Goal: Find contact information: Find contact information

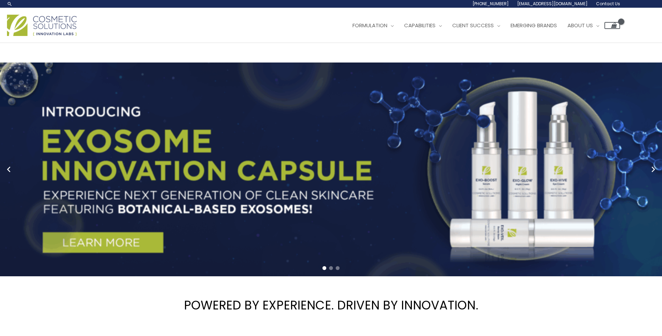
click at [615, 3] on span "Contact Us" at bounding box center [608, 4] width 24 height 6
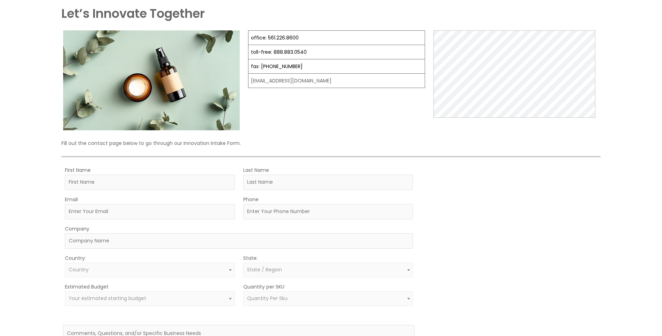
scroll to position [70, 0]
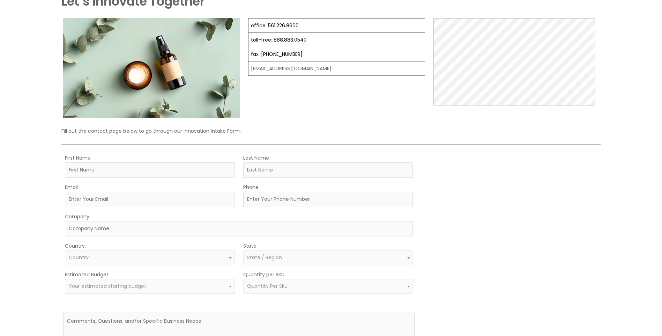
click at [284, 67] on td "[EMAIL_ADDRESS][DOMAIN_NAME]" at bounding box center [337, 68] width 177 height 14
drag, startPoint x: 319, startPoint y: 67, endPoint x: 306, endPoint y: 68, distance: 13.0
click at [306, 68] on td "[EMAIL_ADDRESS][DOMAIN_NAME]" at bounding box center [337, 68] width 177 height 14
drag, startPoint x: 306, startPoint y: 68, endPoint x: 329, endPoint y: 71, distance: 22.5
click at [329, 71] on td "[EMAIL_ADDRESS][DOMAIN_NAME]" at bounding box center [337, 68] width 177 height 14
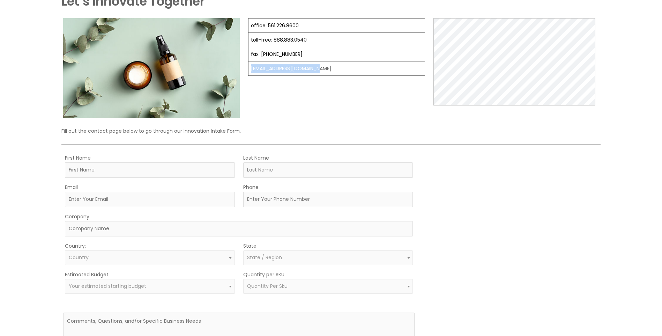
drag, startPoint x: 251, startPoint y: 69, endPoint x: 313, endPoint y: 69, distance: 62.8
click at [313, 69] on td "[EMAIL_ADDRESS][DOMAIN_NAME]" at bounding box center [337, 68] width 177 height 14
drag, startPoint x: 313, startPoint y: 69, endPoint x: 301, endPoint y: 67, distance: 13.1
copy td "[EMAIL_ADDRESS][DOMAIN_NAME]"
